Goal: Task Accomplishment & Management: Use online tool/utility

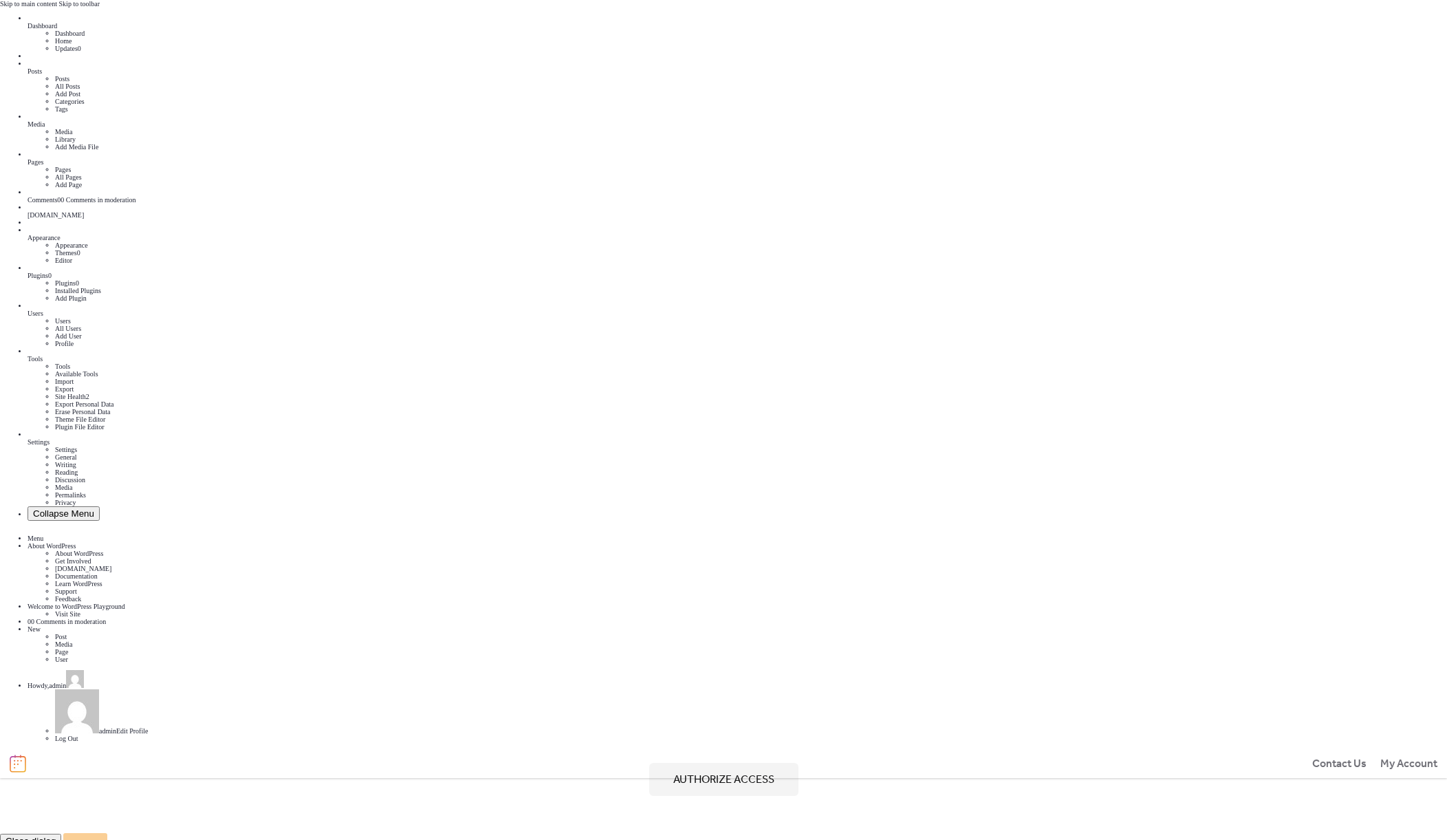
click at [779, 763] on button "Authorize access" at bounding box center [724, 779] width 149 height 33
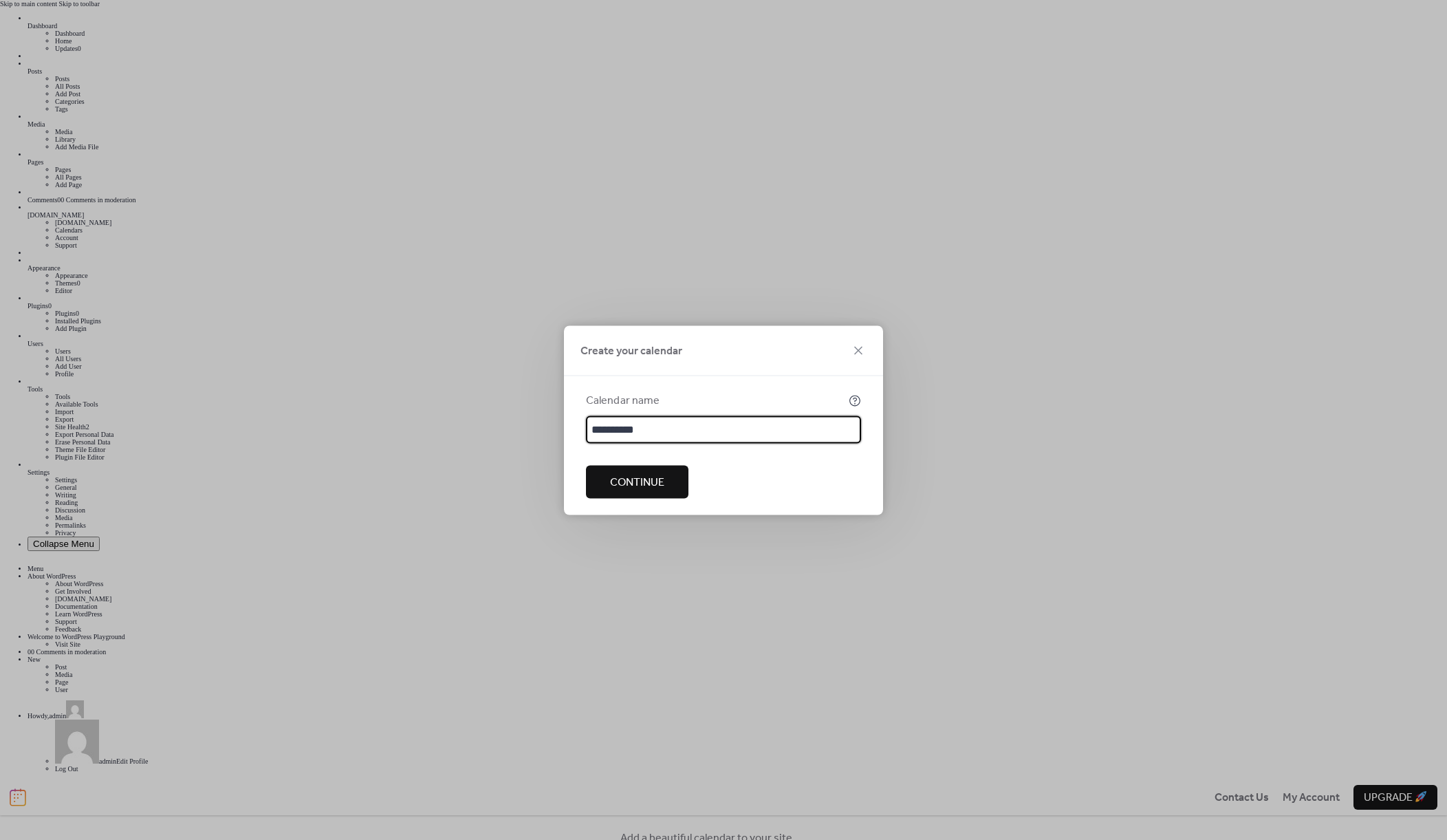
type input "**********"
click at [656, 474] on span "Continue" at bounding box center [637, 482] width 54 height 17
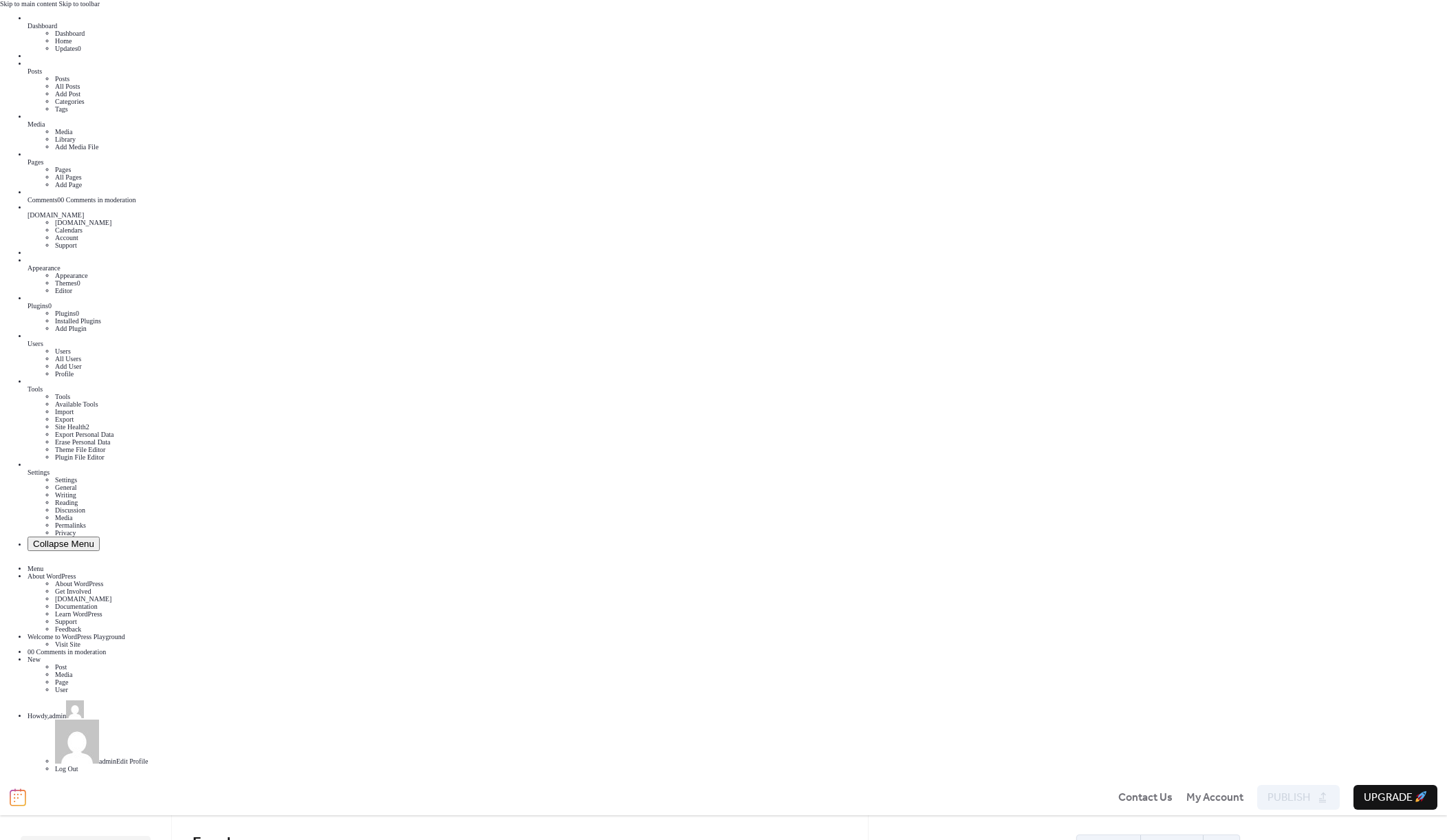
click at [53, 302] on div "Plugins 0" at bounding box center [737, 306] width 1420 height 7
